Goal: Transaction & Acquisition: Purchase product/service

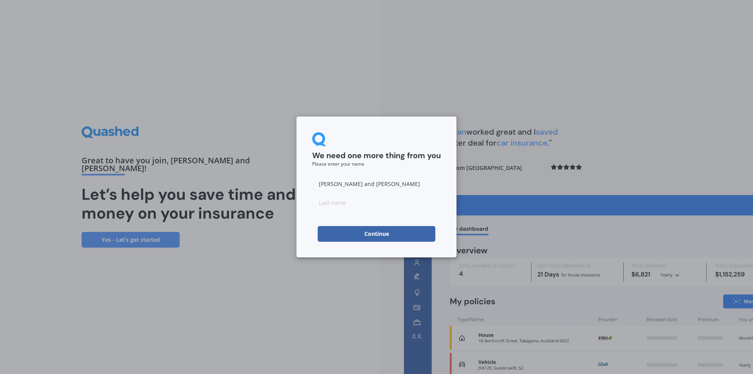
click at [336, 202] on input at bounding box center [376, 203] width 129 height 16
click at [370, 186] on input "[PERSON_NAME] and [PERSON_NAME]" at bounding box center [376, 184] width 129 height 16
drag, startPoint x: 406, startPoint y: 182, endPoint x: 374, endPoint y: 182, distance: 31.8
click at [374, 182] on input "[PERSON_NAME] and [PERSON_NAME]" at bounding box center [376, 184] width 129 height 16
click at [362, 182] on input "[PERSON_NAME] and [PERSON_NAME]" at bounding box center [376, 184] width 129 height 16
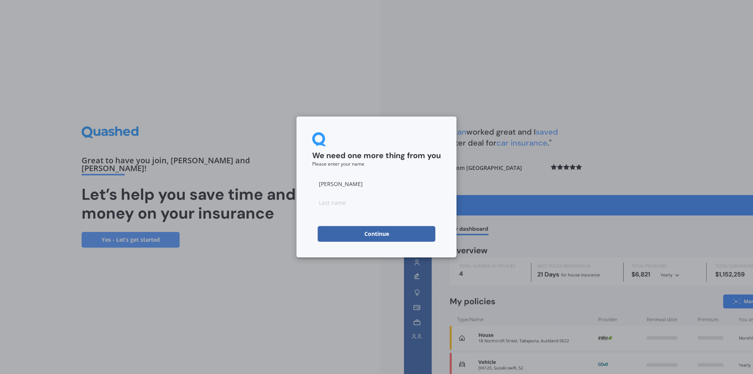
click at [339, 182] on input "[PERSON_NAME]" at bounding box center [376, 184] width 129 height 16
type input "[PERSON_NAME]"
click at [335, 207] on input at bounding box center [376, 203] width 129 height 16
paste input "[PERSON_NAME]"
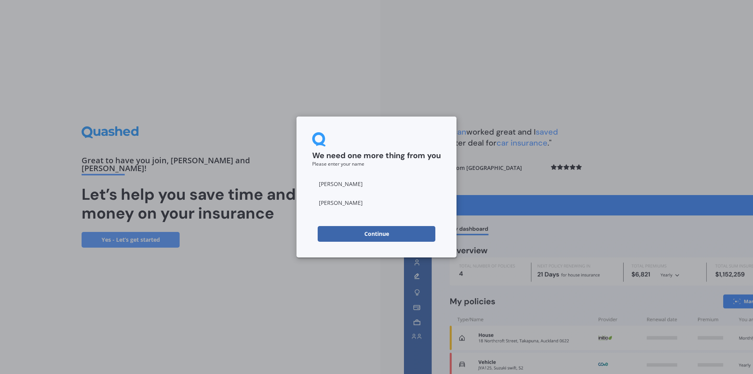
type input "[PERSON_NAME]"
click at [360, 233] on button "Continue" at bounding box center [377, 234] width 118 height 16
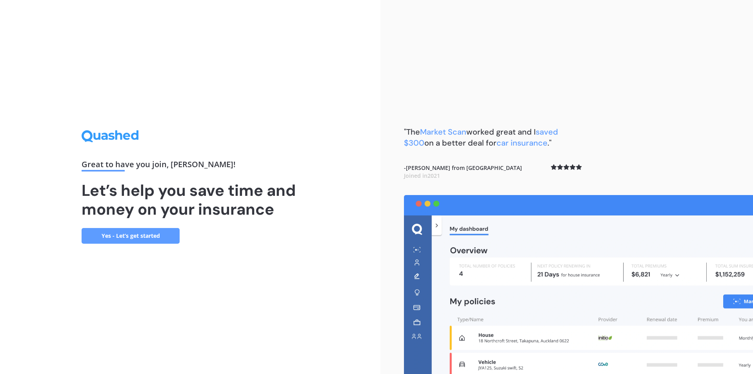
click at [144, 234] on link "Yes - Let’s get started" at bounding box center [131, 236] width 98 height 16
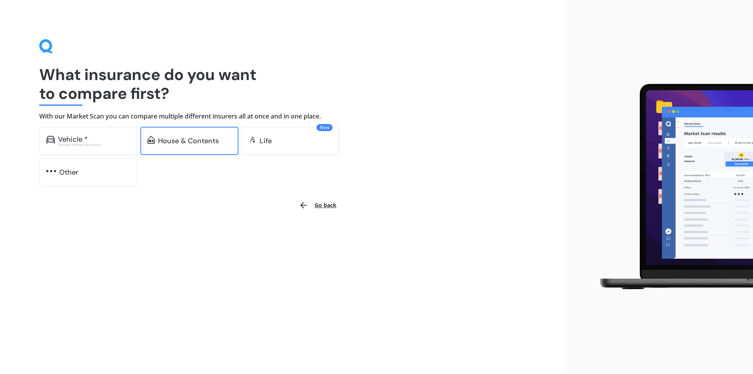
click at [200, 143] on div "House & Contents" at bounding box center [188, 141] width 61 height 8
